Goal: Check status: Check status

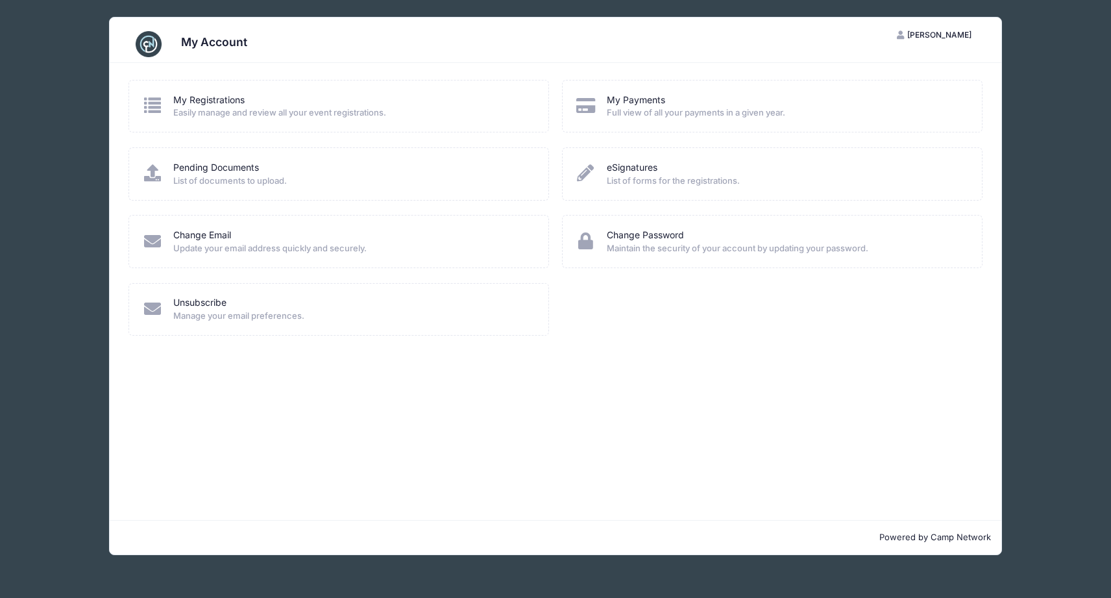
click at [254, 101] on div "My Registrations" at bounding box center [352, 100] width 358 height 14
drag, startPoint x: 221, startPoint y: 105, endPoint x: 191, endPoint y: 104, distance: 30.5
click at [221, 105] on link "My Registrations" at bounding box center [208, 100] width 71 height 14
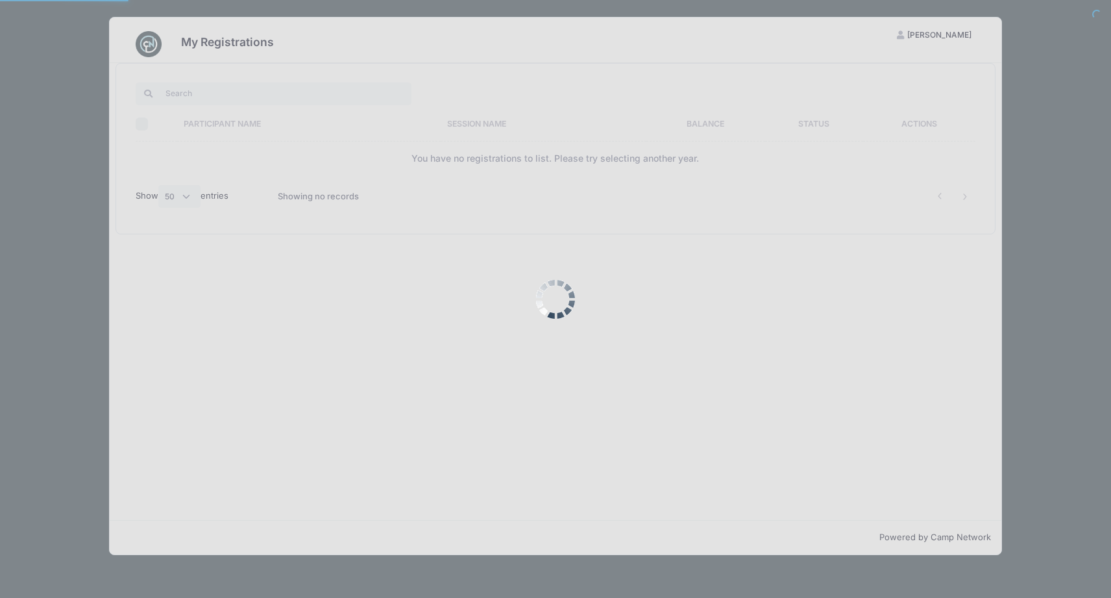
select select "50"
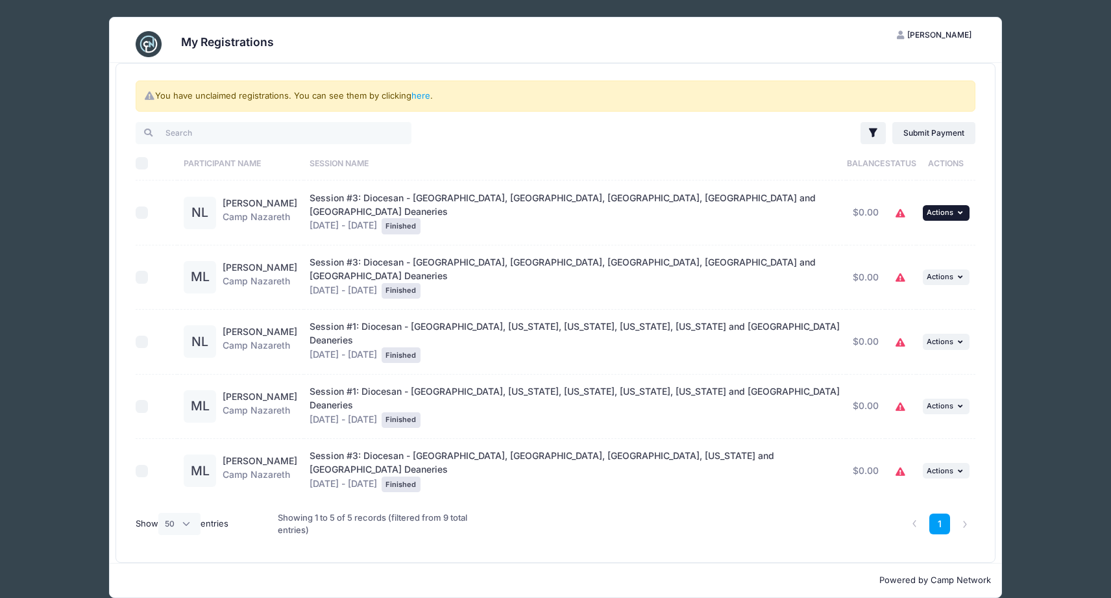
click at [938, 205] on button "... Actions" at bounding box center [946, 213] width 47 height 16
click at [985, 254] on div "You have unclaimed registrations. You can see them by clicking here . Filter Fi…" at bounding box center [555, 313] width 878 height 499
click at [955, 269] on button "... Actions" at bounding box center [946, 277] width 47 height 16
click at [920, 308] on link "View Attachments" at bounding box center [903, 315] width 118 height 25
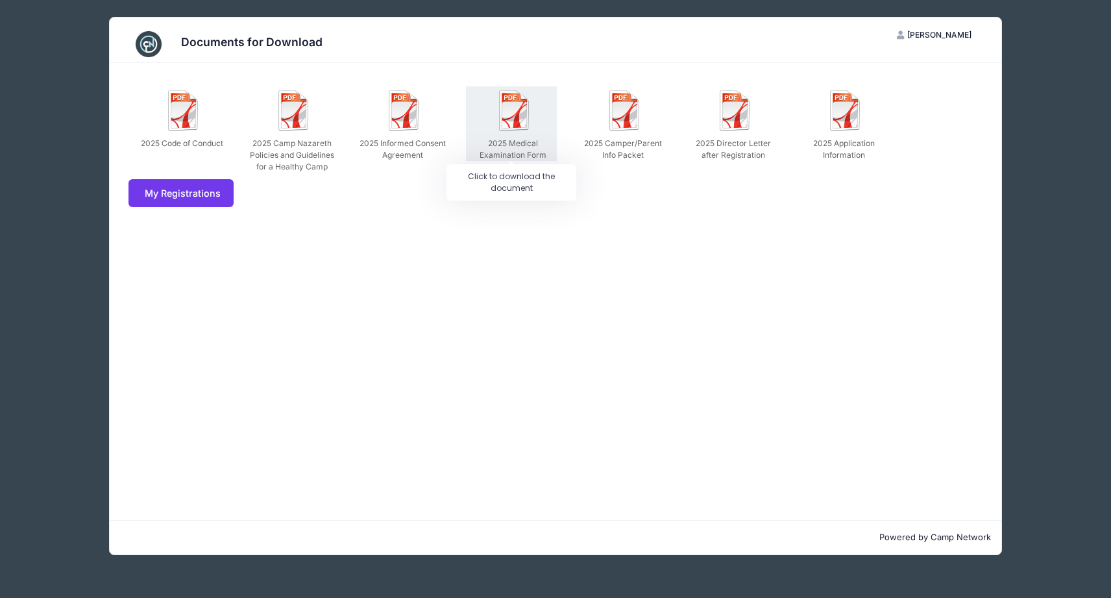
click at [508, 119] on img at bounding box center [515, 111] width 42 height 42
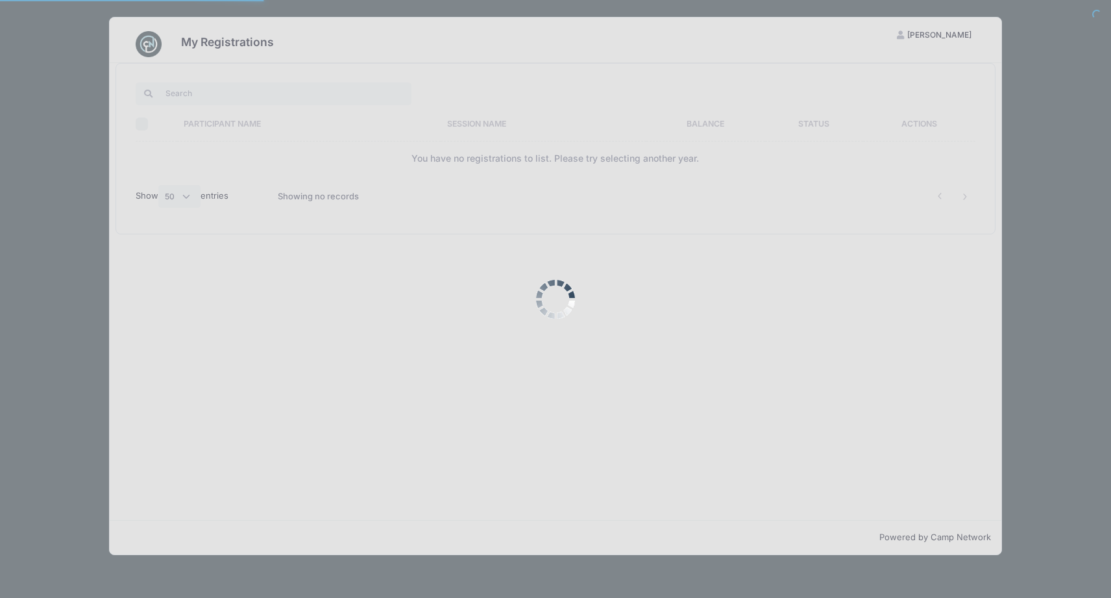
select select "50"
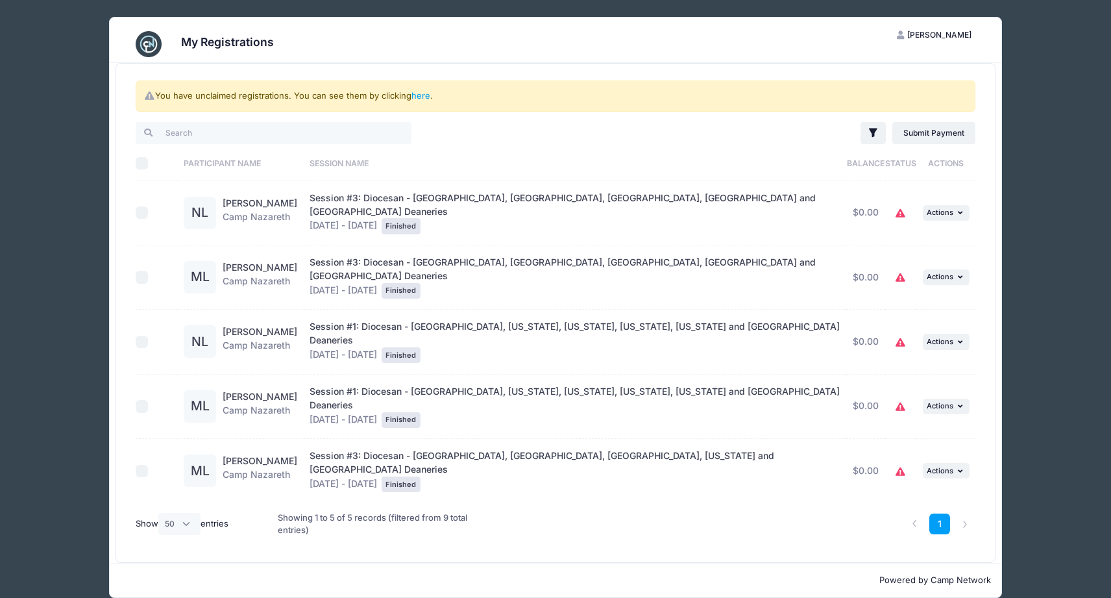
click at [918, 262] on td "... Actions View Registration View Attachments" at bounding box center [947, 277] width 60 height 64
click at [930, 272] on span "Actions" at bounding box center [940, 276] width 27 height 9
click at [932, 285] on link "View Registration" at bounding box center [903, 290] width 118 height 25
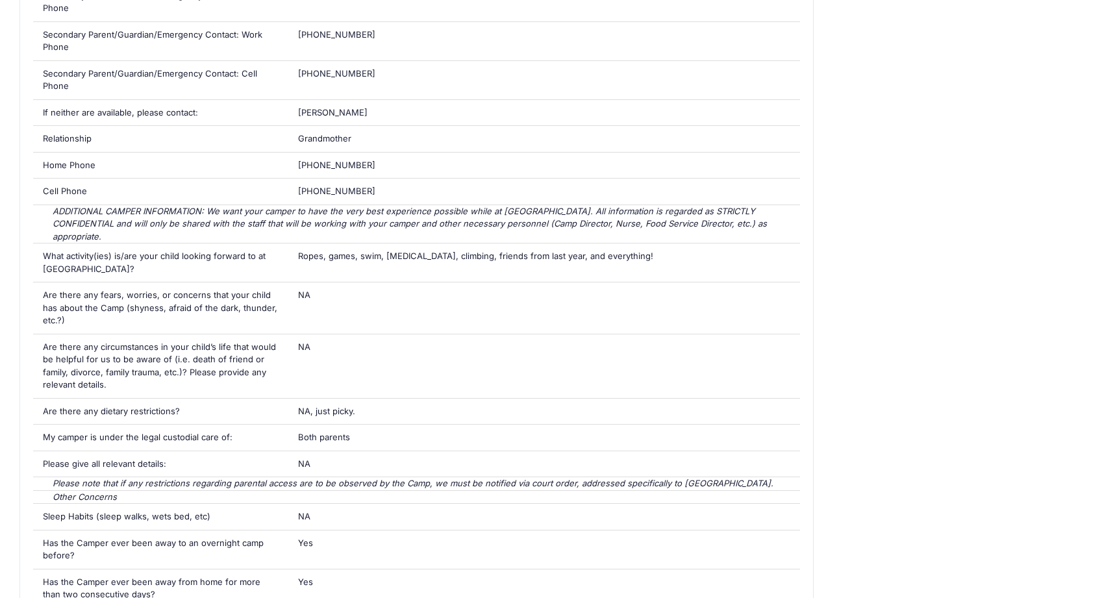
scroll to position [1428, 0]
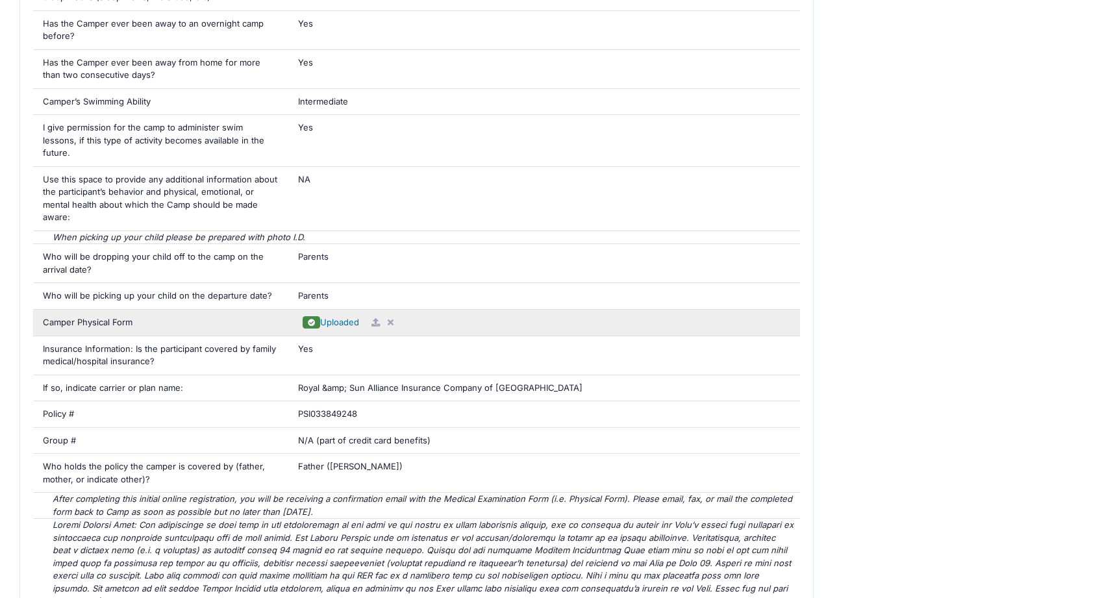
click at [347, 317] on span "Uploaded" at bounding box center [339, 322] width 39 height 10
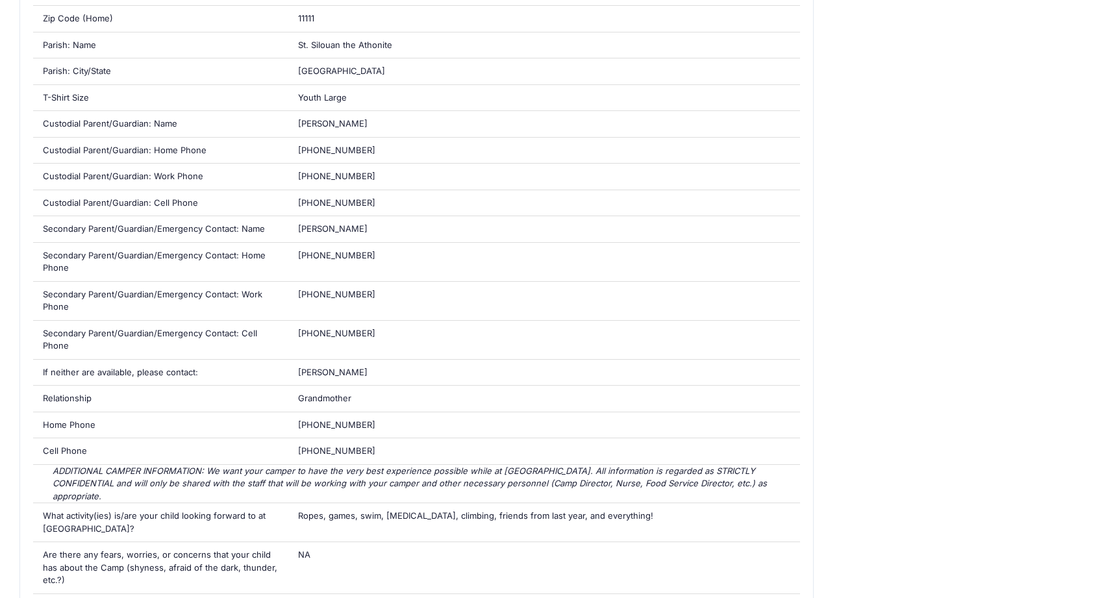
scroll to position [0, 0]
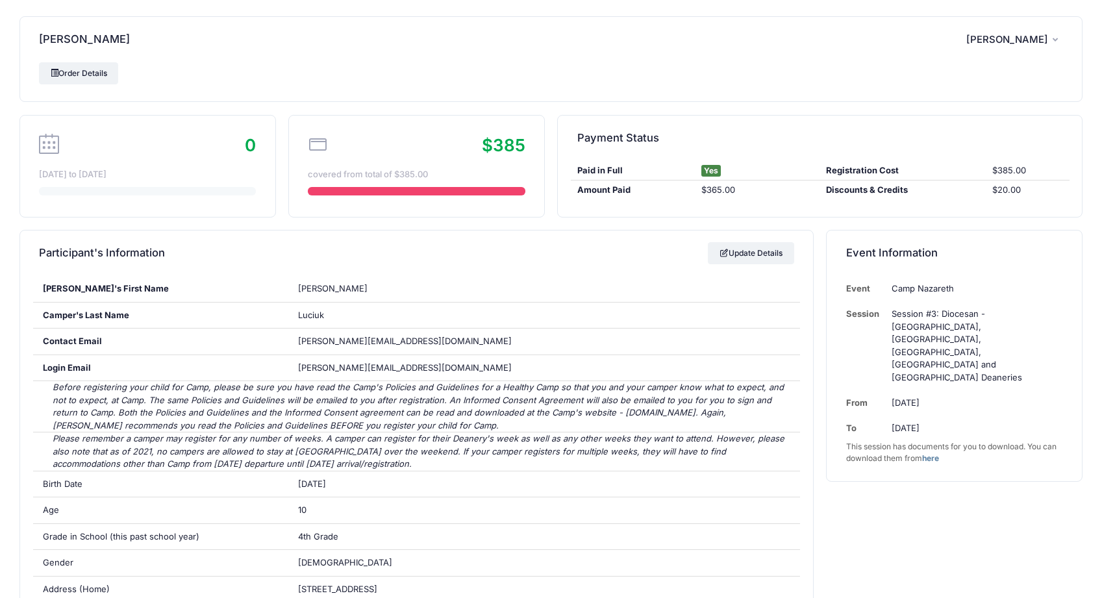
click at [1021, 39] on span "[PERSON_NAME]" at bounding box center [1007, 40] width 82 height 12
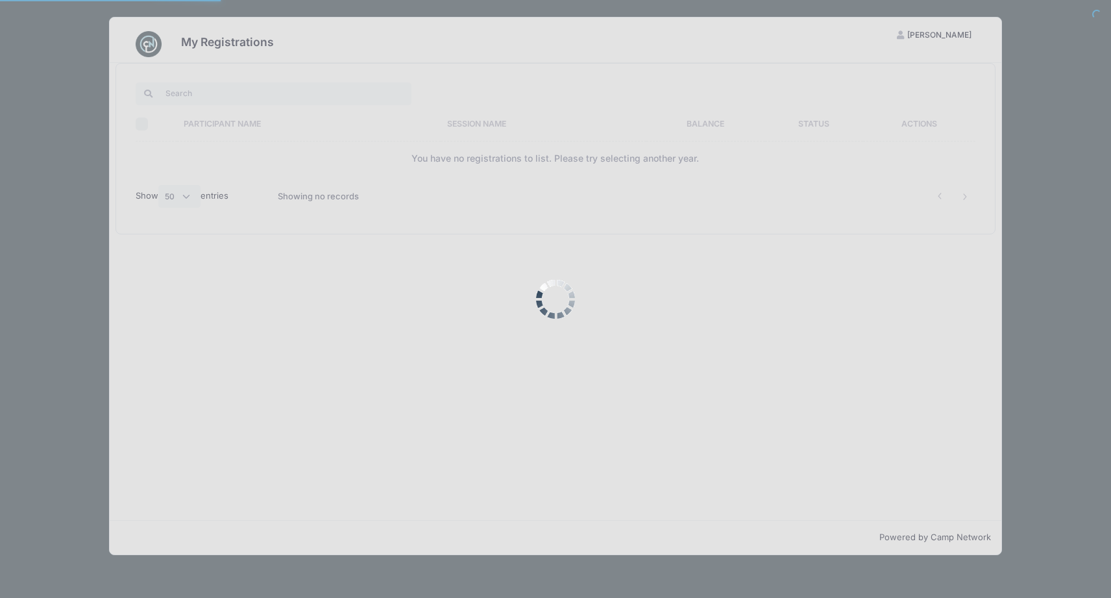
select select "50"
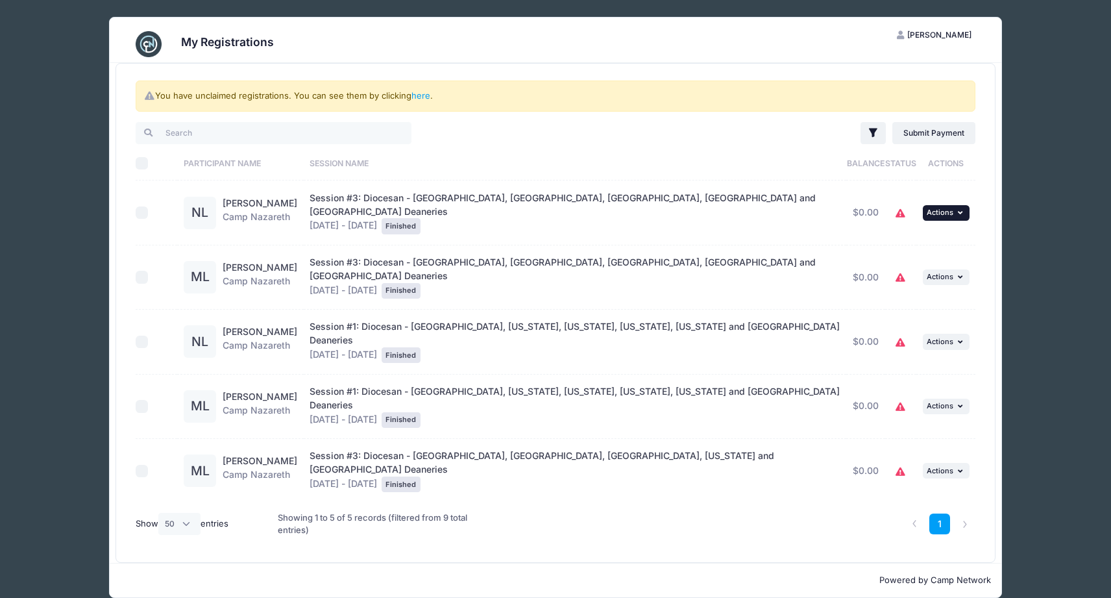
click at [944, 208] on span "Actions" at bounding box center [940, 212] width 27 height 9
click at [913, 240] on link "View Registration" at bounding box center [903, 236] width 118 height 25
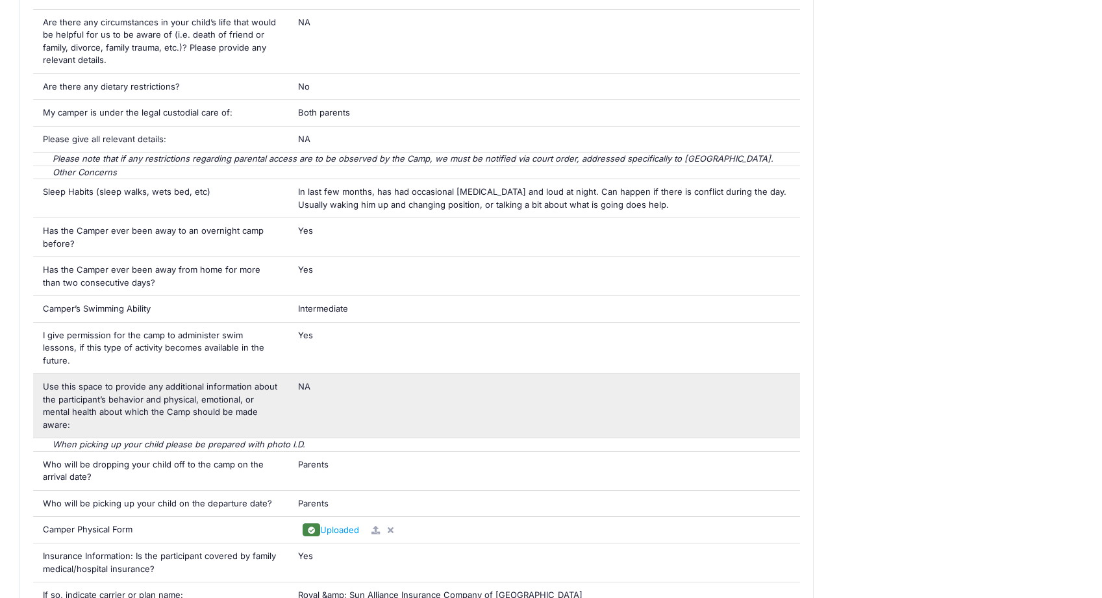
scroll to position [1363, 0]
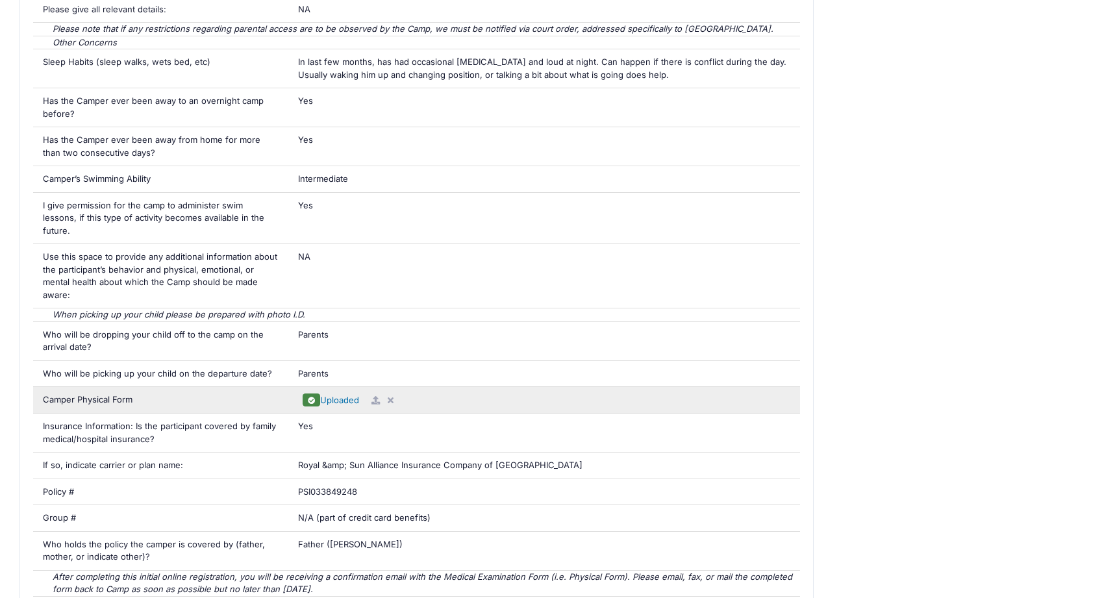
click at [338, 395] on span "Uploaded" at bounding box center [339, 400] width 39 height 10
